Goal: Transaction & Acquisition: Purchase product/service

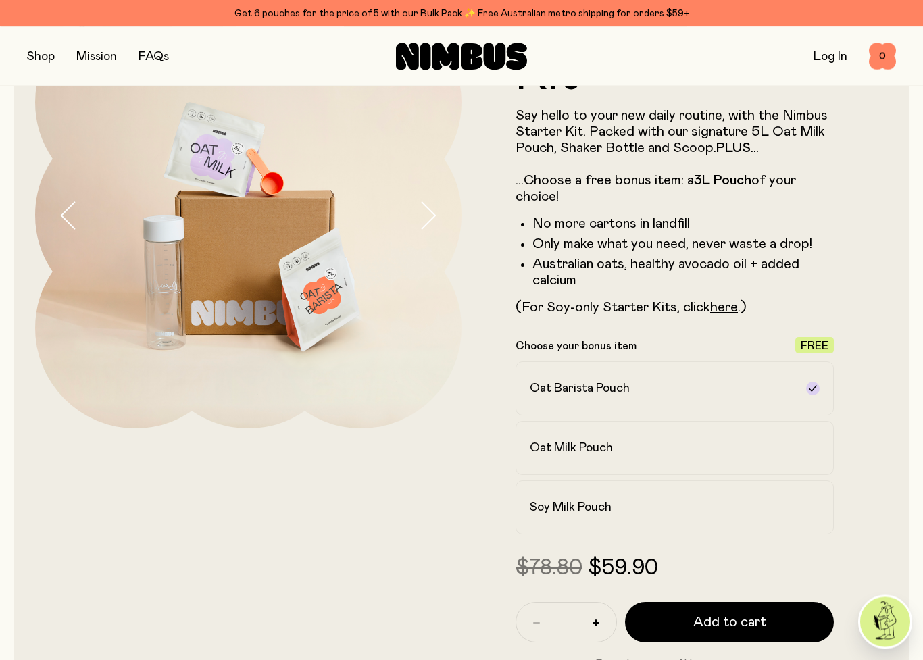
scroll to position [123, 0]
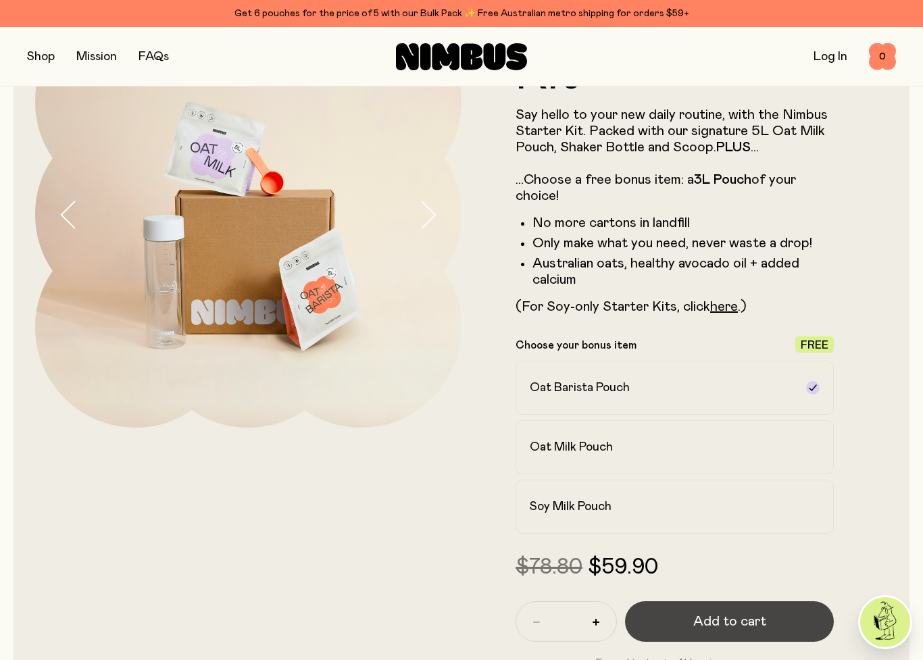
click at [695, 593] on span "Add to cart" at bounding box center [729, 621] width 73 height 19
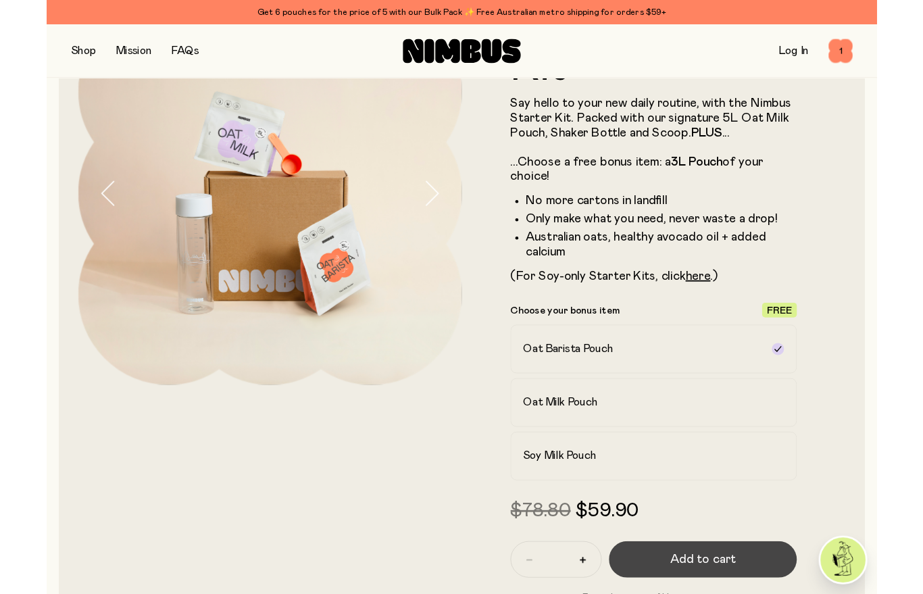
scroll to position [0, 0]
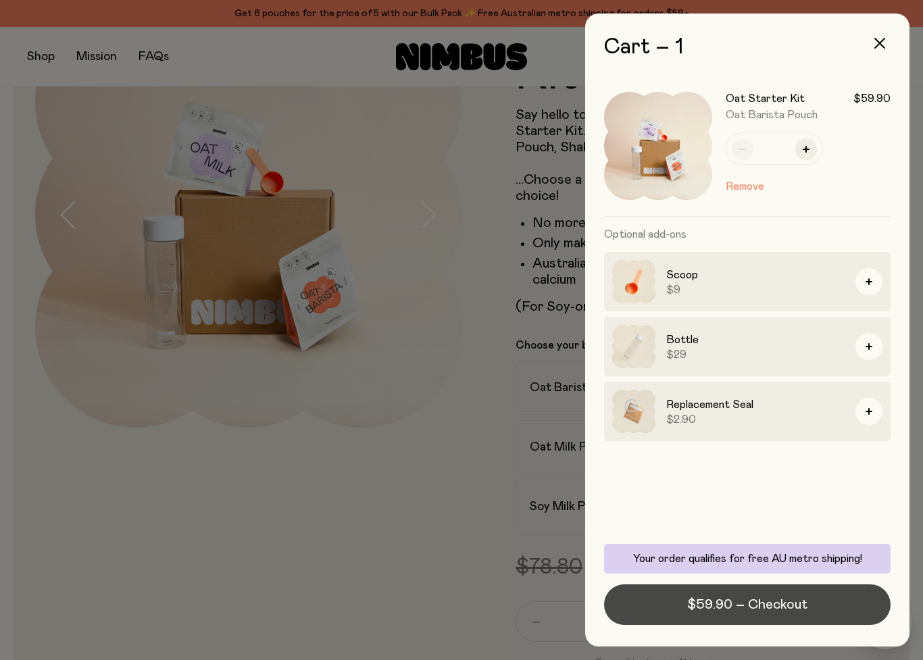
click at [660, 593] on button "$59.90 – Checkout" at bounding box center [747, 605] width 287 height 41
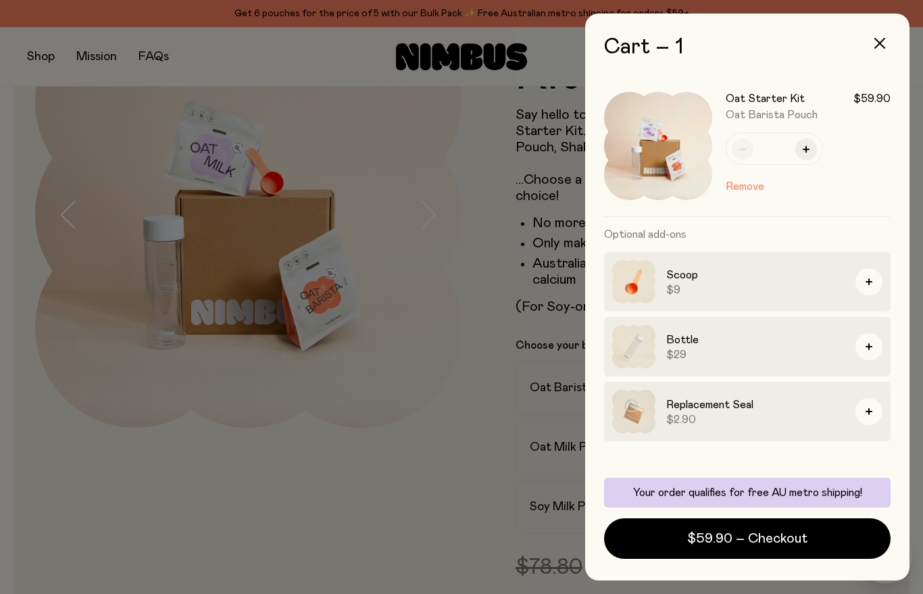
click at [94, 399] on div at bounding box center [461, 297] width 923 height 594
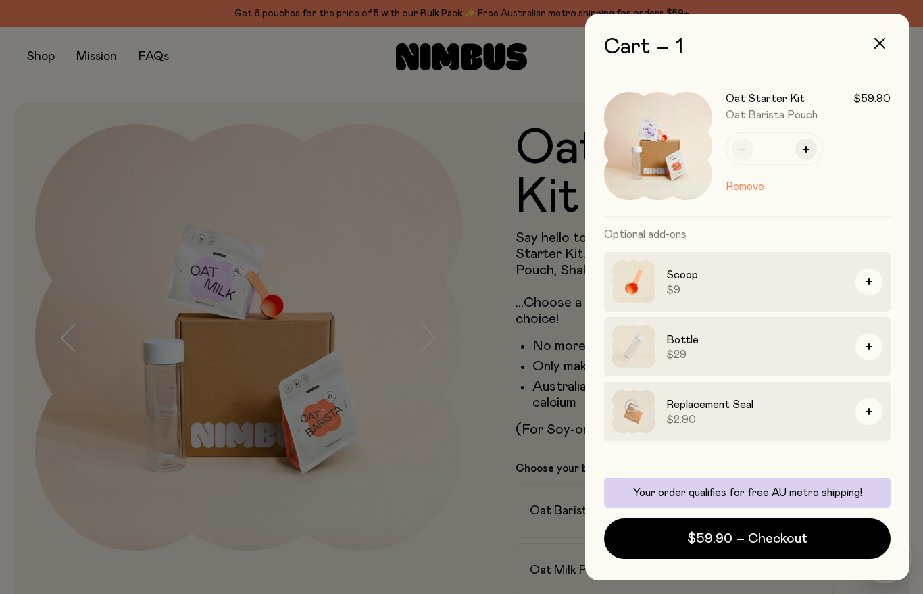
scroll to position [123, 0]
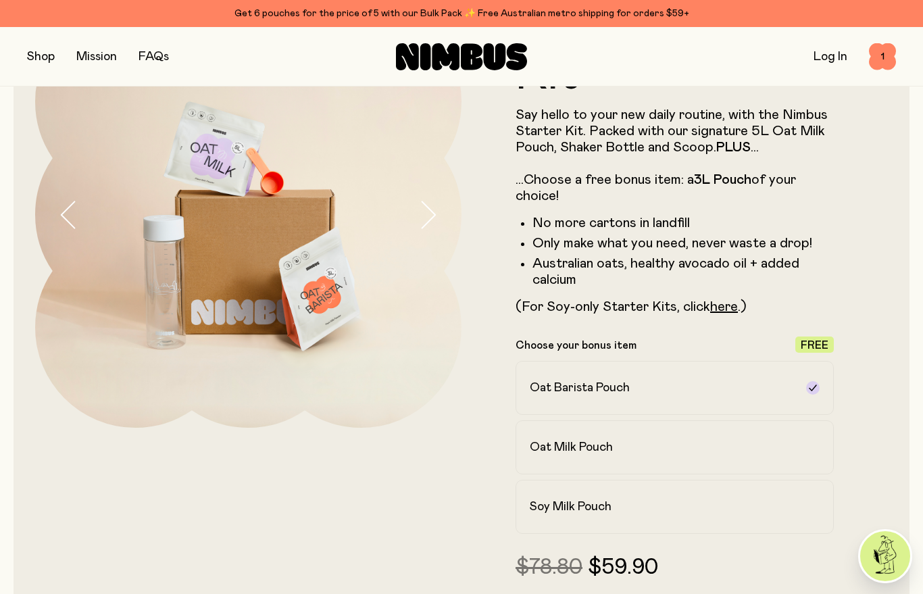
click at [580, 343] on p "Choose your bonus item" at bounding box center [576, 346] width 121 height 14
click at [578, 391] on h2 "Oat Barista Pouch" at bounding box center [580, 388] width 100 height 16
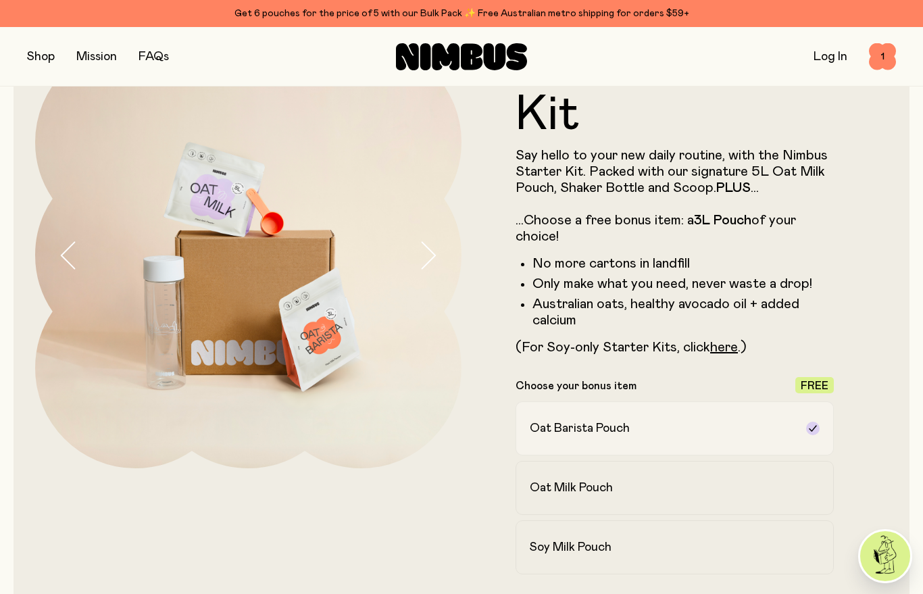
scroll to position [0, 0]
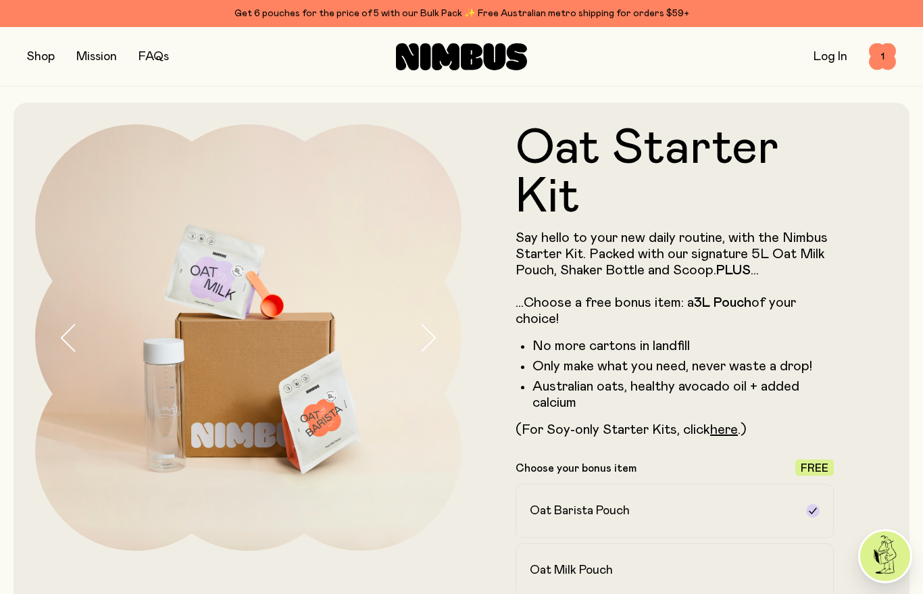
click at [45, 56] on button "button" at bounding box center [41, 56] width 28 height 19
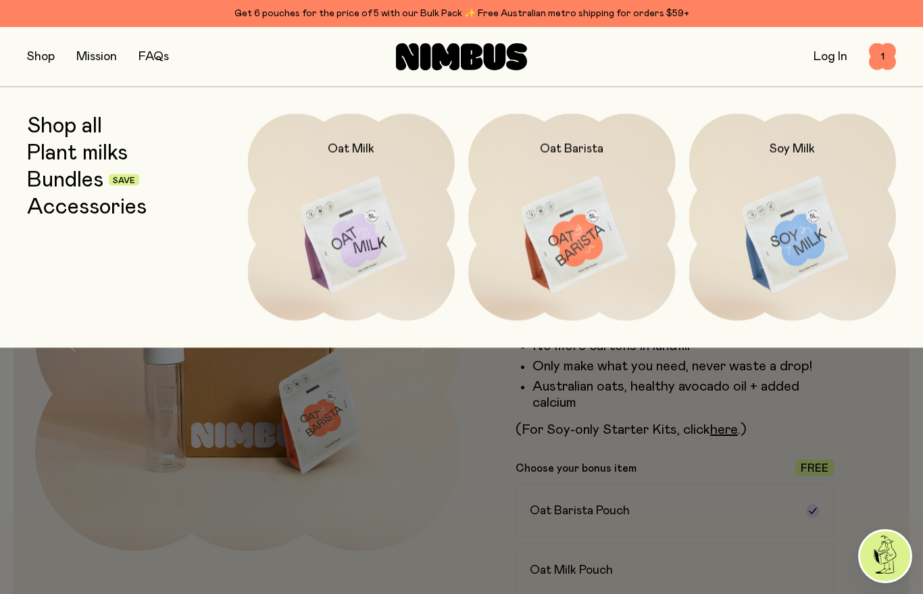
click at [406, 511] on div at bounding box center [461, 297] width 923 height 594
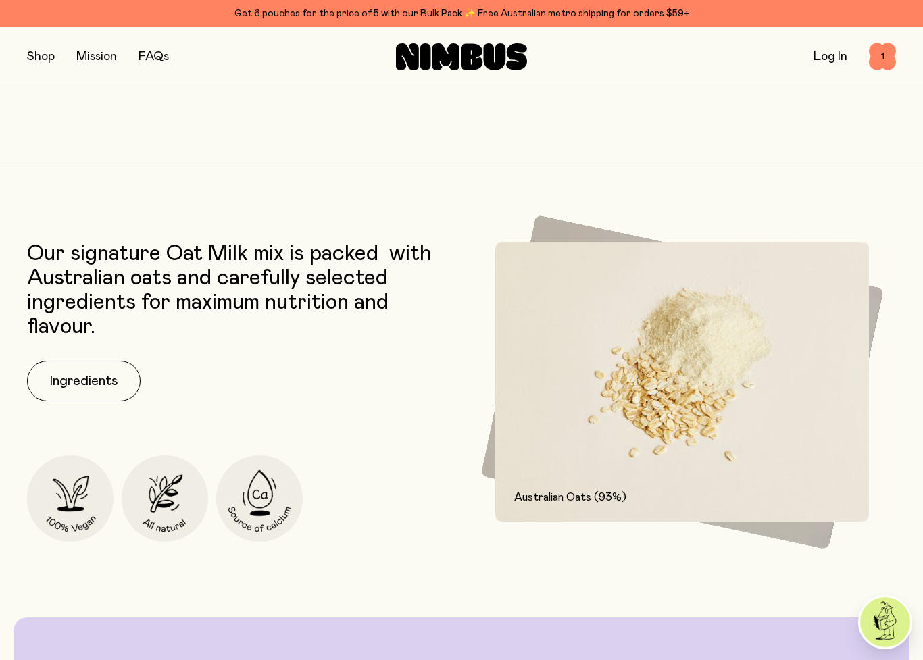
scroll to position [1735, 0]
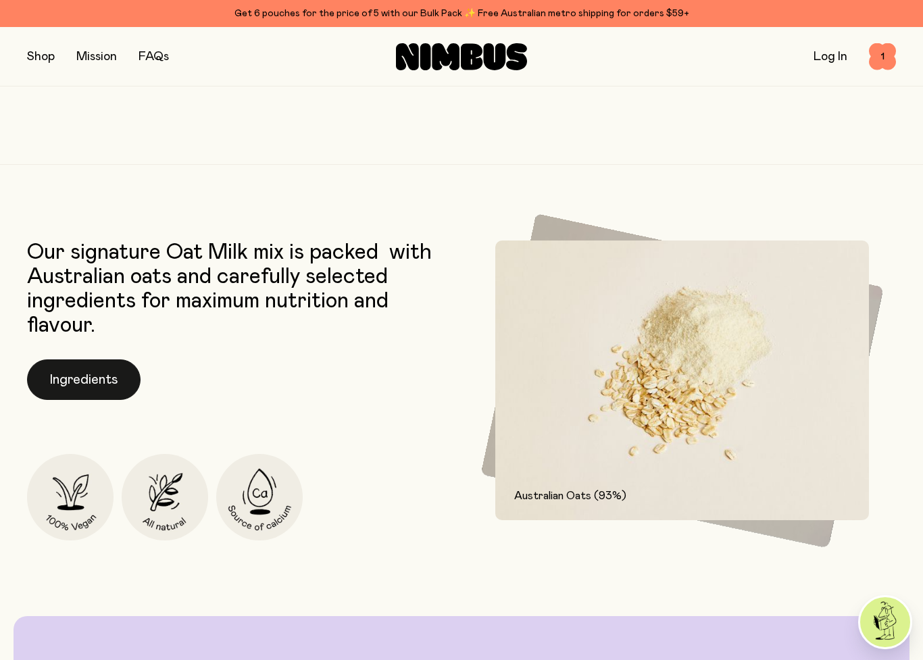
click at [69, 376] on button "Ingredients" at bounding box center [84, 379] width 114 height 41
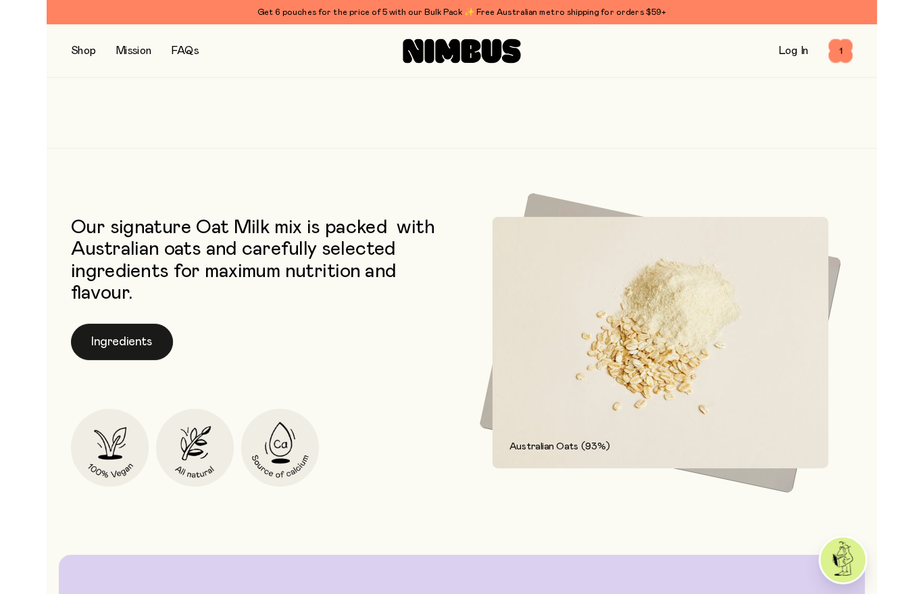
scroll to position [0, 0]
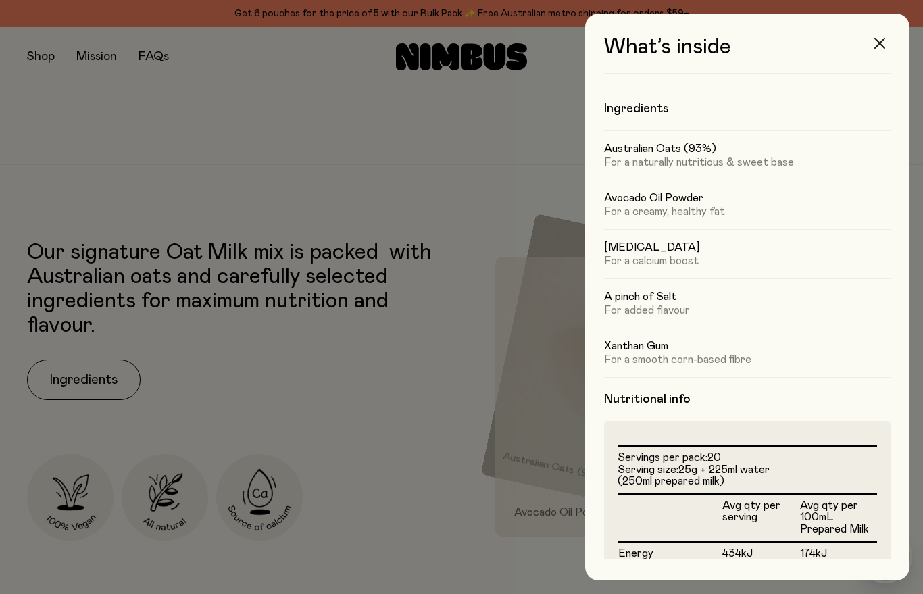
click at [866, 47] on button "button" at bounding box center [880, 43] width 32 height 32
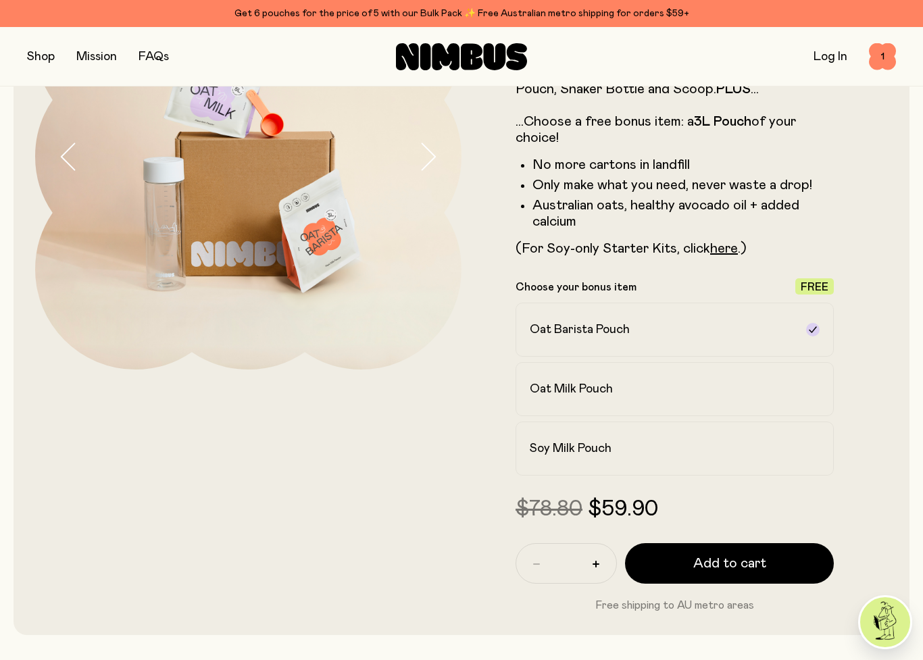
scroll to position [185, 0]
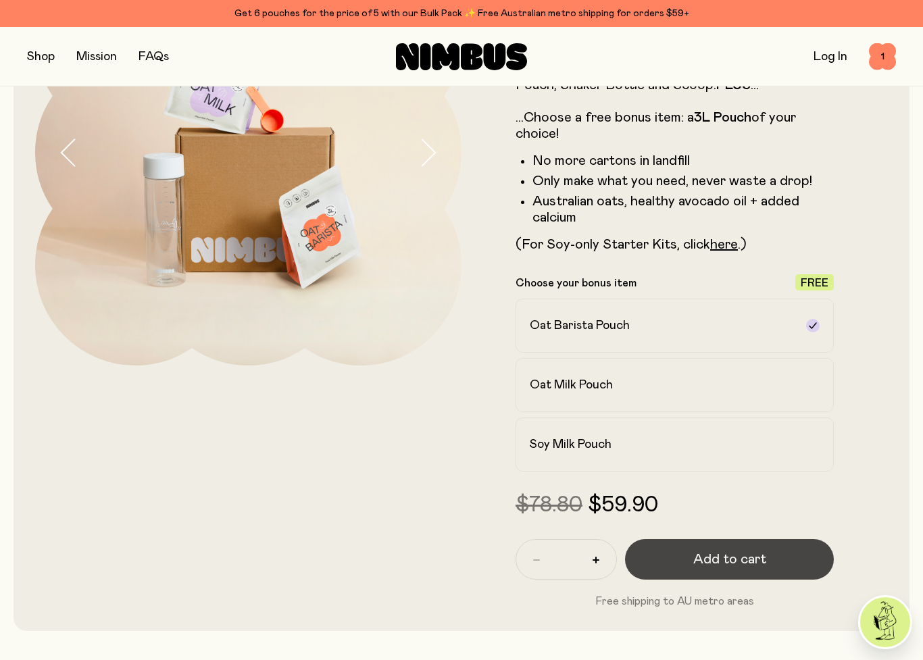
click at [680, 550] on button "Add to cart" at bounding box center [729, 559] width 209 height 41
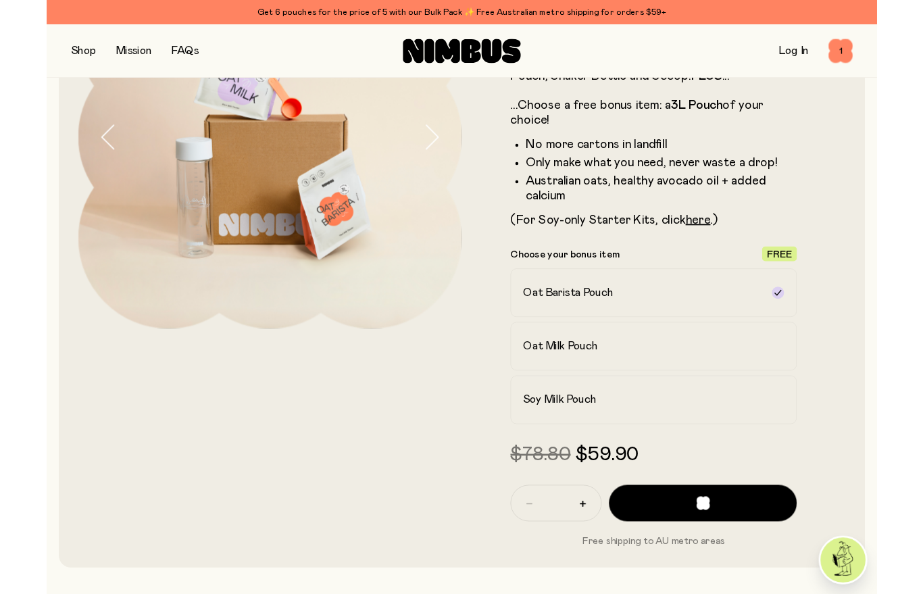
scroll to position [0, 0]
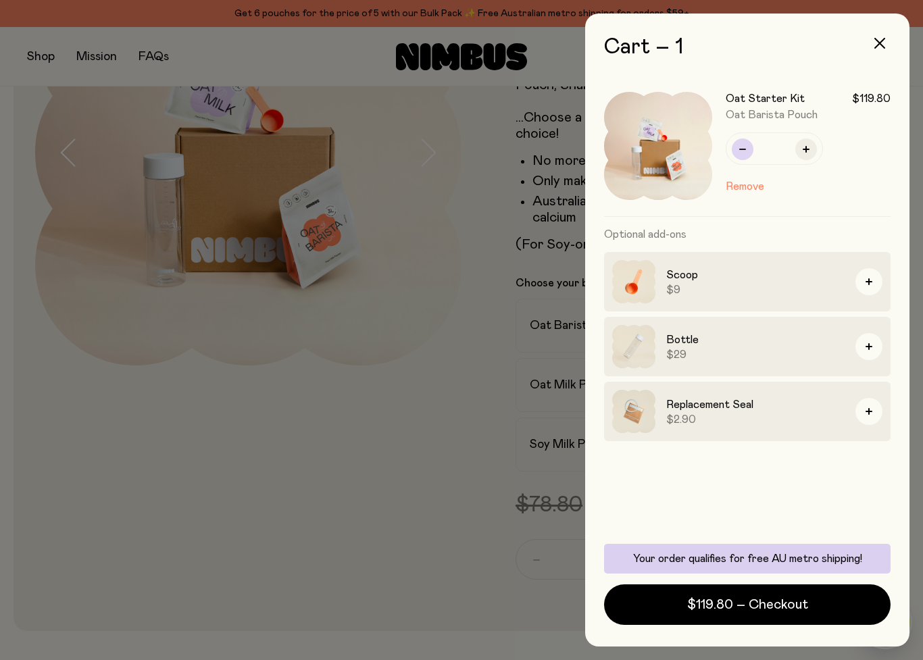
click at [738, 146] on button "button" at bounding box center [743, 150] width 22 height 22
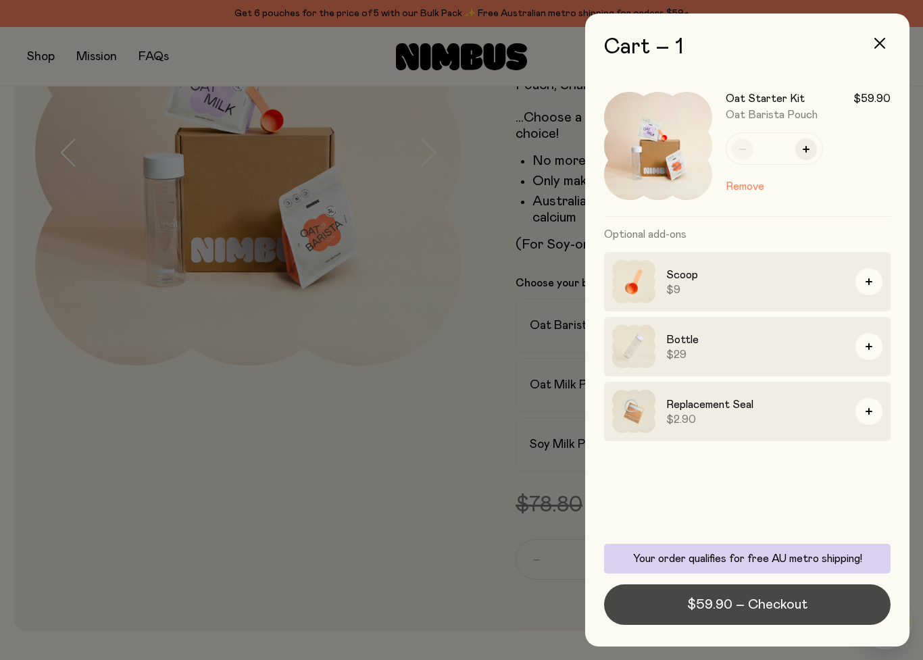
click at [688, 593] on button "$59.90 – Checkout" at bounding box center [747, 605] width 287 height 41
